Goal: Task Accomplishment & Management: Complete application form

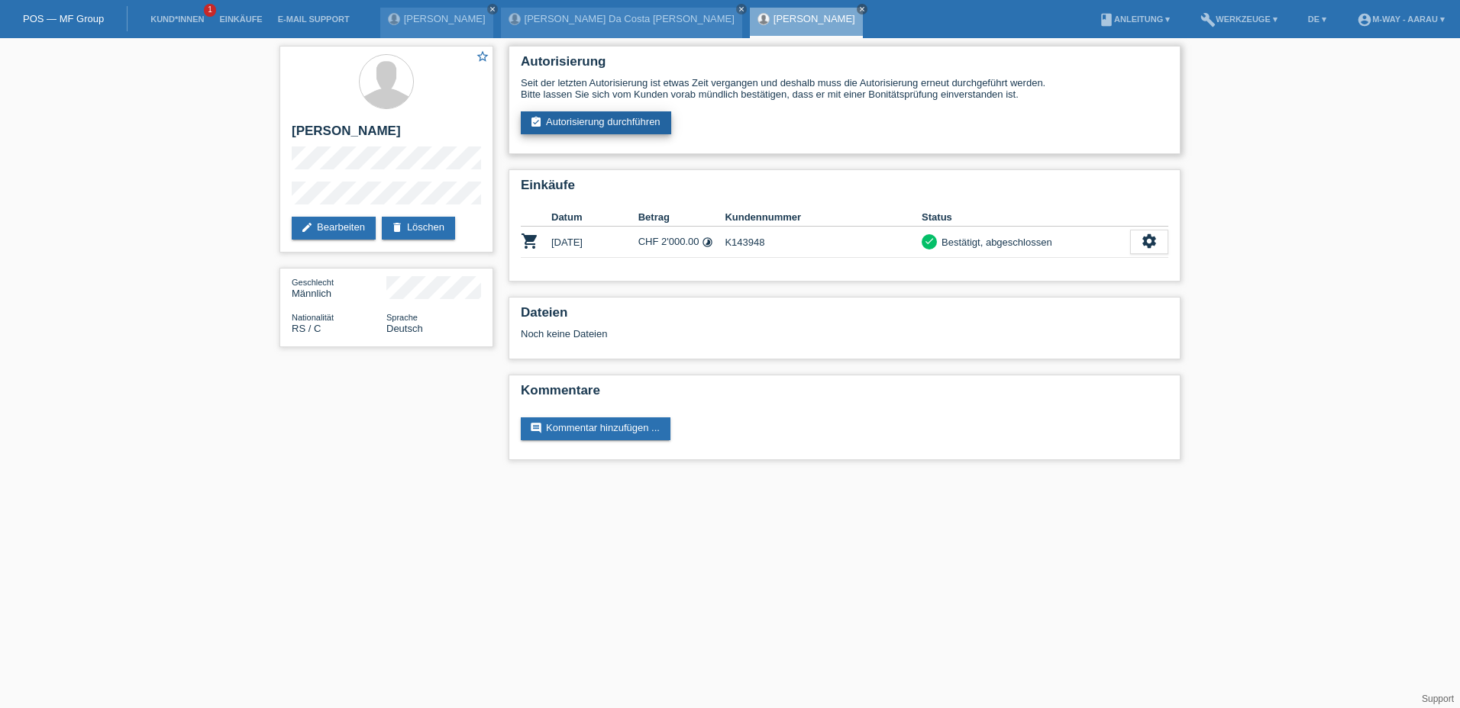
click at [590, 121] on link "assignment_turned_in Autorisierung durchführen" at bounding box center [596, 122] width 150 height 23
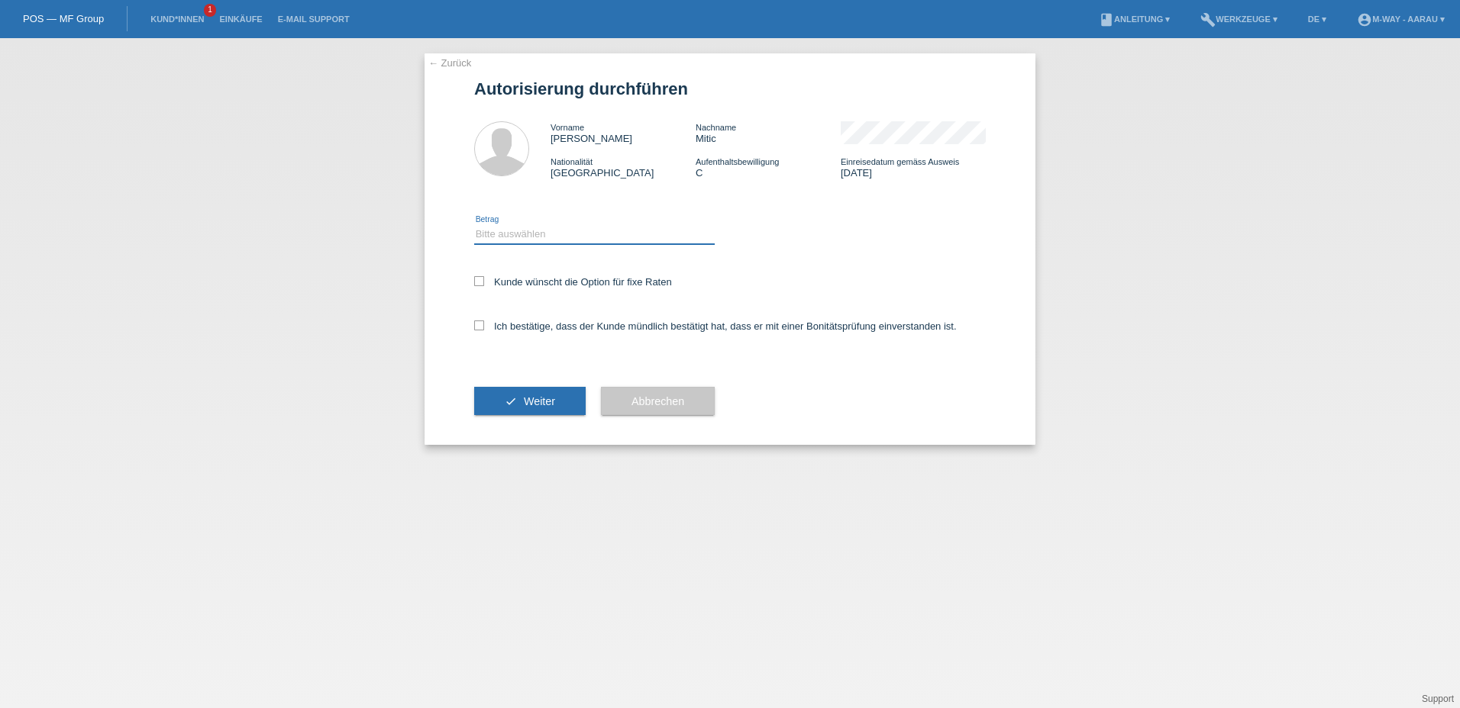
click at [599, 241] on select "Bitte auswählen CHF 1.00 - CHF 499.00 CHF 500.00 - CHF 1'999.00 CHF 2'000.00 - …" at bounding box center [594, 234] width 240 height 18
select select "3"
click at [474, 225] on select "Bitte auswählen CHF 1.00 - CHF 499.00 CHF 500.00 - CHF 1'999.00 CHF 2'000.00 - …" at bounding box center [594, 234] width 240 height 18
click at [477, 282] on icon at bounding box center [479, 281] width 10 height 10
click at [477, 282] on input "Kunde wünscht die Option für fixe Raten" at bounding box center [479, 281] width 10 height 10
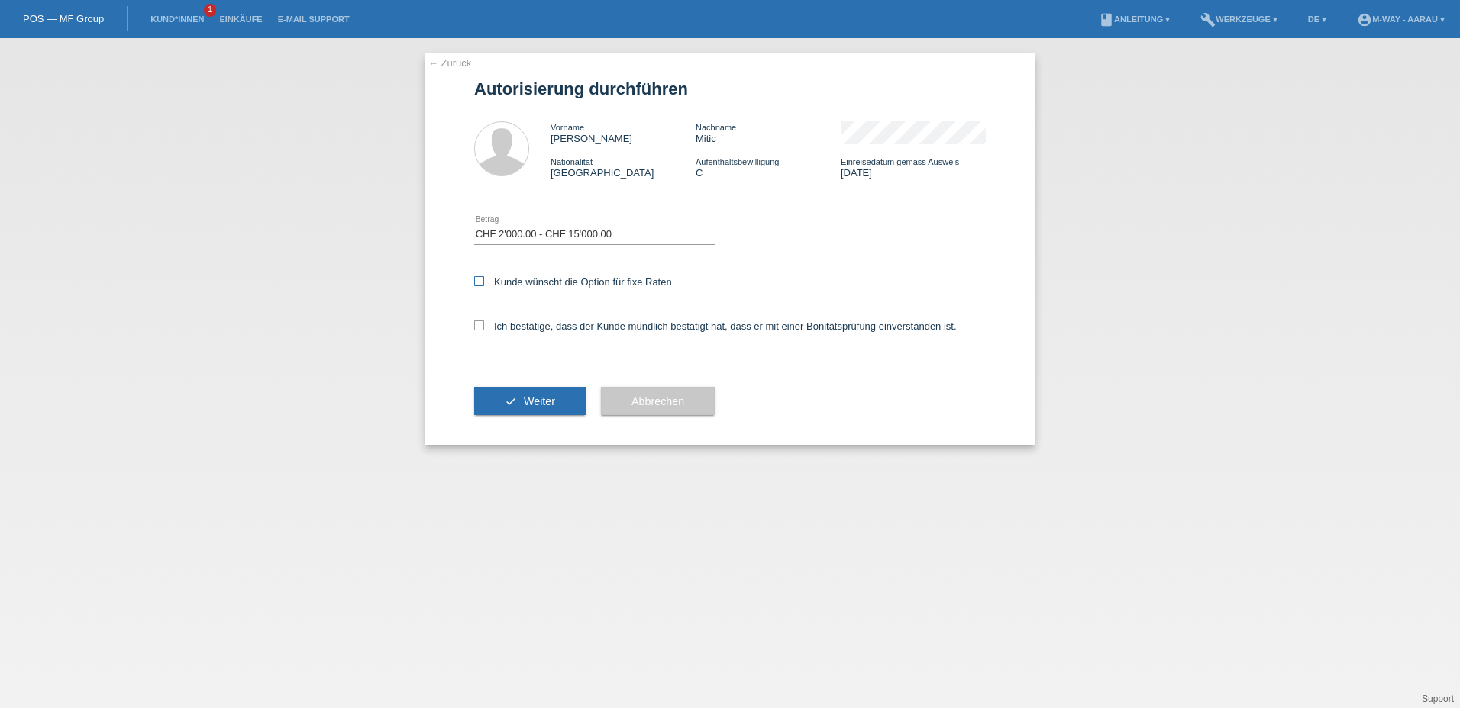
checkbox input "true"
click at [482, 327] on icon at bounding box center [479, 326] width 10 height 10
click at [482, 327] on input "Ich bestätige, dass der Kunde mündlich bestätigt hat, dass er mit einer Bonität…" at bounding box center [479, 326] width 10 height 10
checkbox input "true"
click at [537, 398] on span "Weiter" at bounding box center [539, 401] width 31 height 12
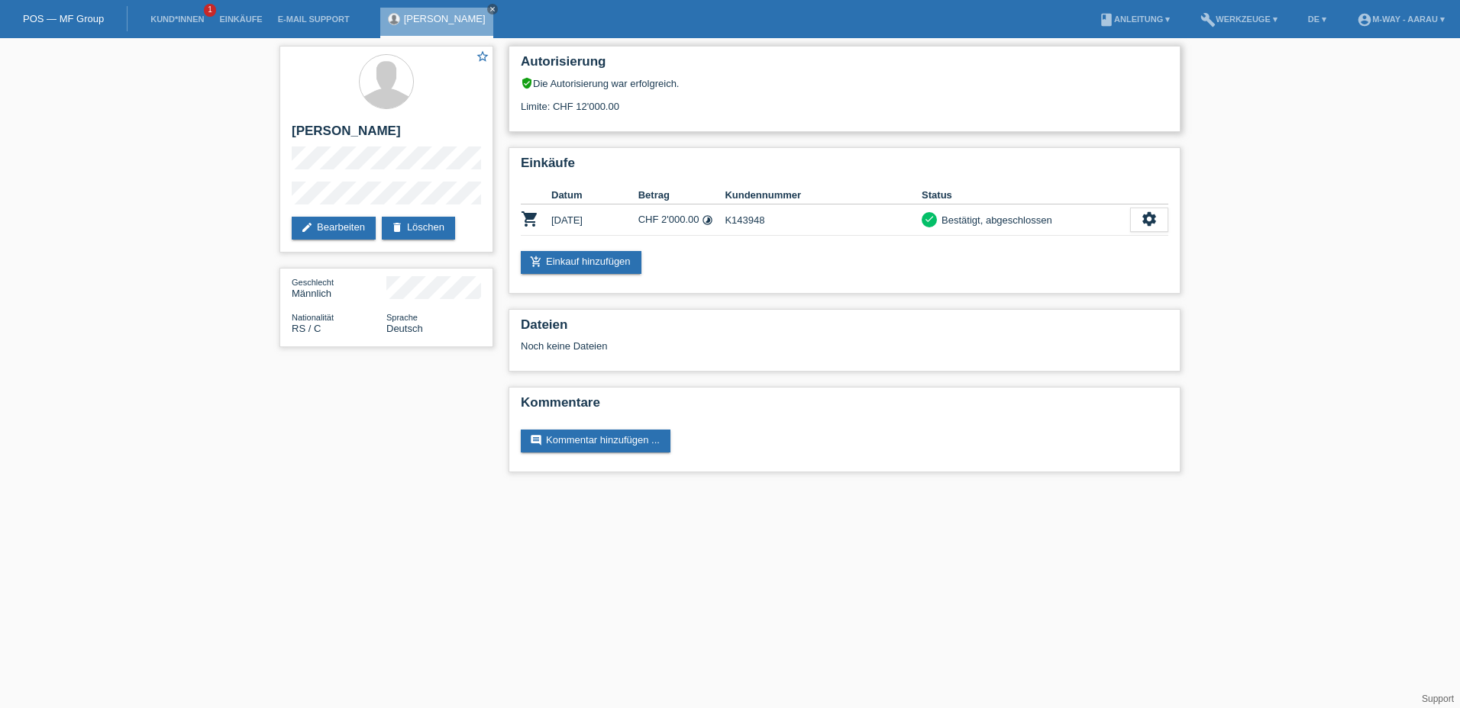
drag, startPoint x: 577, startPoint y: 107, endPoint x: 624, endPoint y: 108, distance: 47.3
click at [624, 108] on div "Limite: CHF 12'000.00" at bounding box center [844, 100] width 647 height 23
click at [489, 8] on icon "close" at bounding box center [493, 9] width 8 height 8
click at [170, 18] on link "Kund*innen" at bounding box center [177, 19] width 69 height 9
